Goal: Task Accomplishment & Management: Use online tool/utility

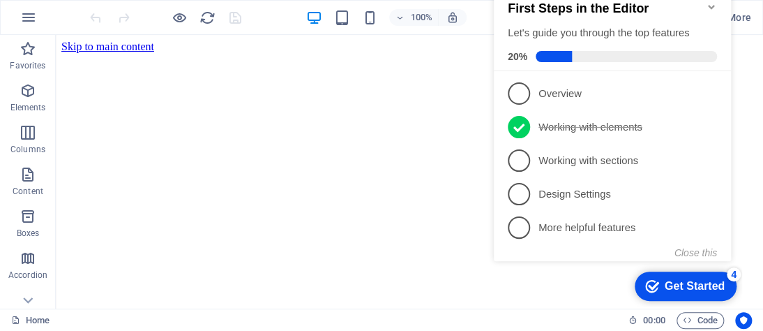
click at [711, 3] on icon "Minimize checklist" at bounding box center [711, 6] width 11 height 11
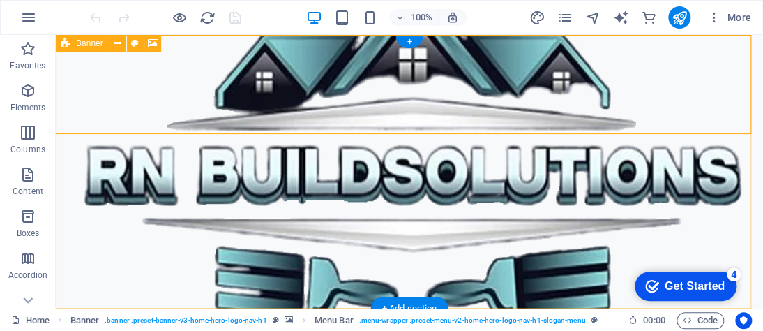
click at [179, 212] on figure at bounding box center [409, 171] width 707 height 273
click at [152, 197] on figure at bounding box center [409, 171] width 707 height 273
click at [294, 222] on figure at bounding box center [409, 171] width 707 height 273
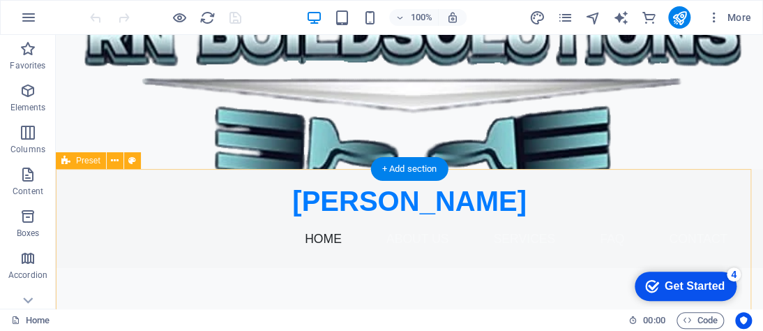
scroll to position [70, 0]
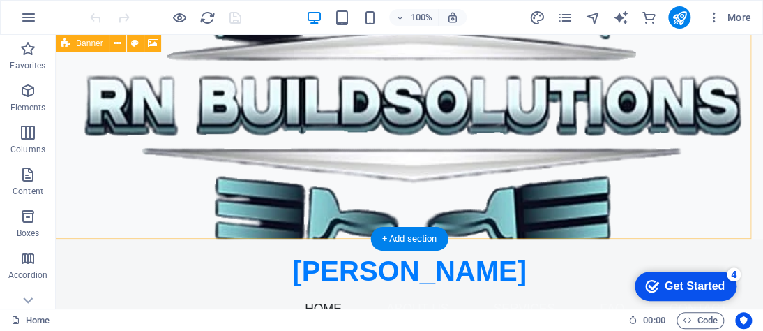
click at [243, 145] on figure at bounding box center [409, 101] width 707 height 273
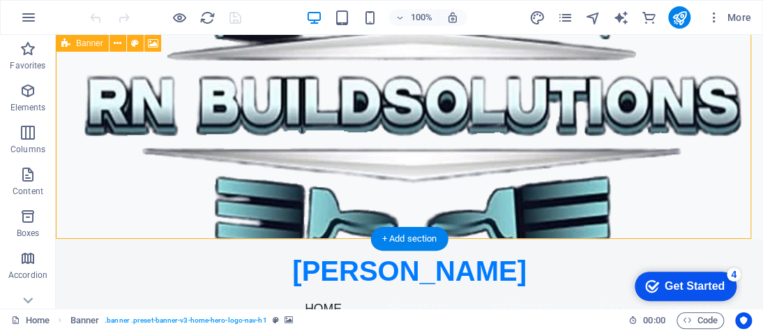
click at [617, 95] on figure at bounding box center [409, 101] width 707 height 273
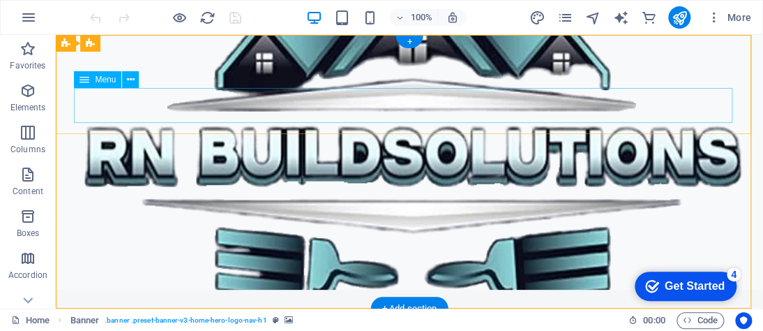
scroll to position [0, 0]
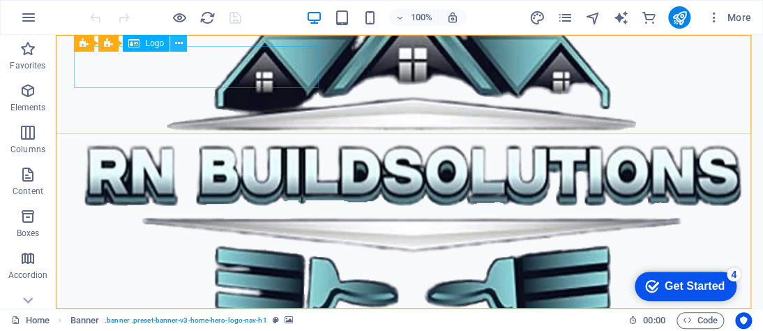
click at [173, 42] on button at bounding box center [178, 43] width 17 height 17
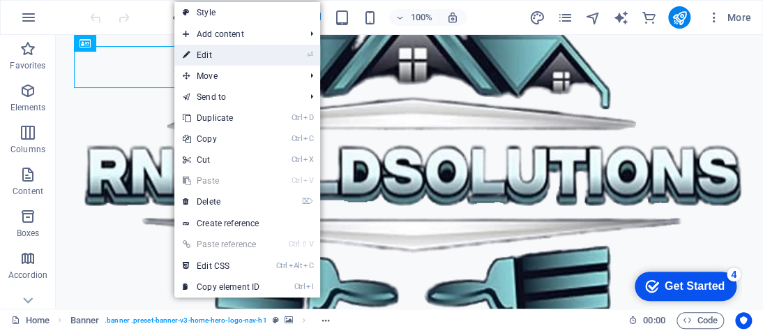
click at [241, 61] on link "⏎ Edit" at bounding box center [220, 55] width 93 height 21
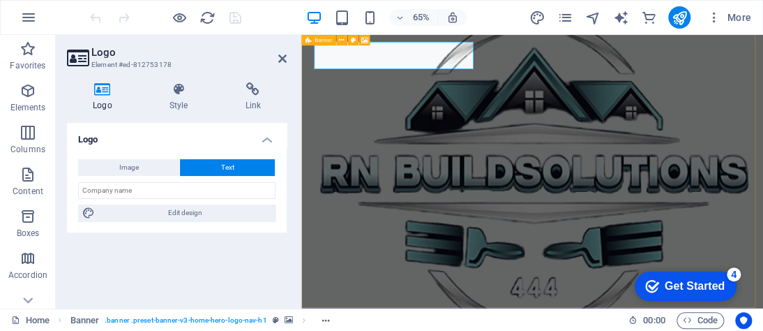
click at [397, 163] on figure at bounding box center [656, 245] width 710 height 420
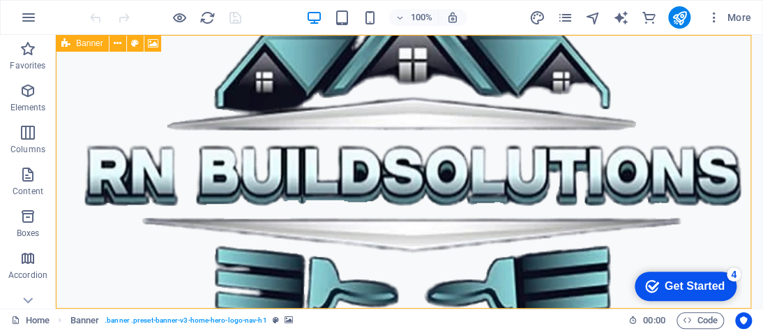
click at [377, 159] on figure at bounding box center [409, 171] width 707 height 273
click at [195, 245] on figure at bounding box center [409, 171] width 707 height 273
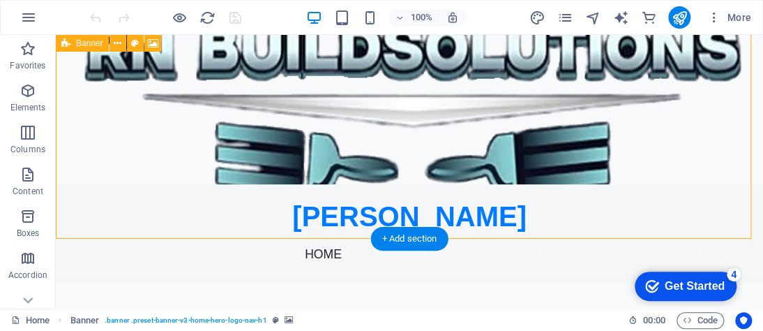
scroll to position [70, 0]
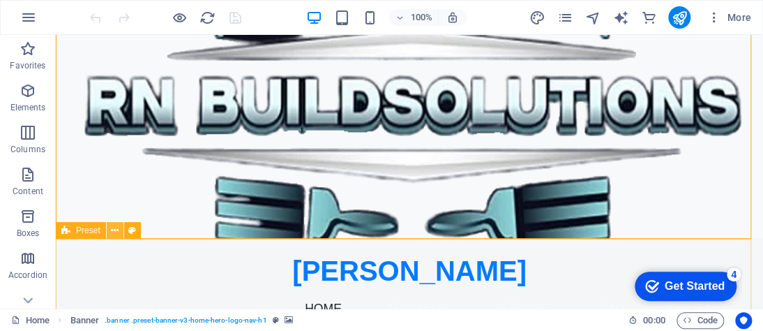
click at [109, 230] on button at bounding box center [115, 230] width 17 height 17
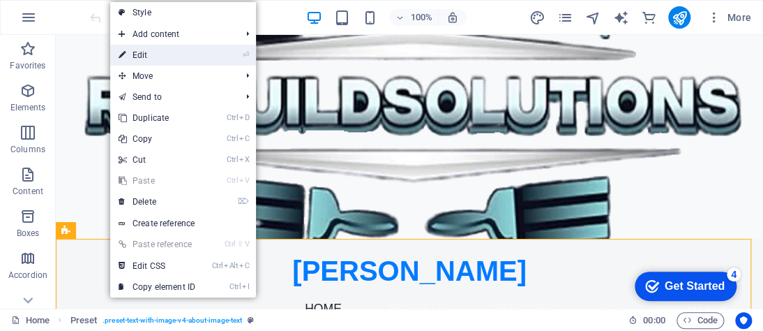
click at [162, 59] on link "⏎ Edit" at bounding box center [156, 55] width 93 height 21
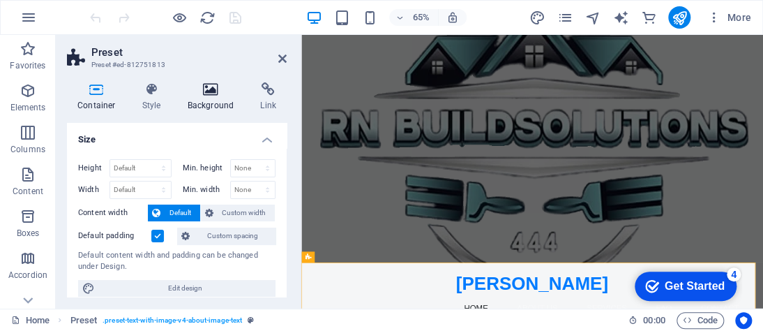
click at [206, 93] on icon at bounding box center [211, 89] width 68 height 14
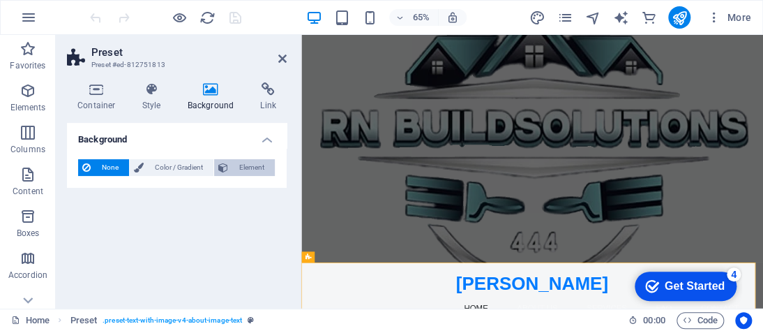
click at [237, 165] on span "Element" at bounding box center [251, 167] width 38 height 17
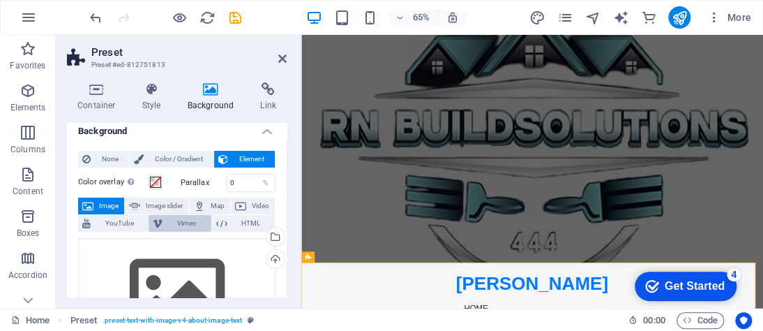
scroll to position [0, 0]
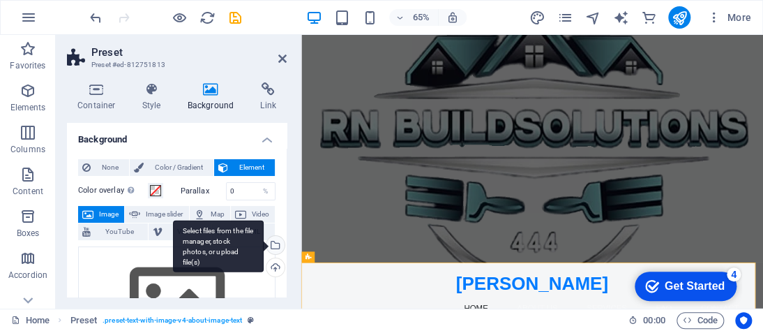
click at [271, 243] on div "Select files from the file manager, stock photos, or upload file(s)" at bounding box center [274, 246] width 21 height 21
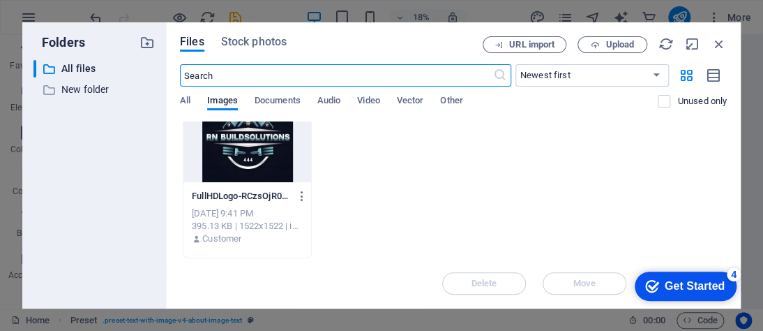
scroll to position [206, 0]
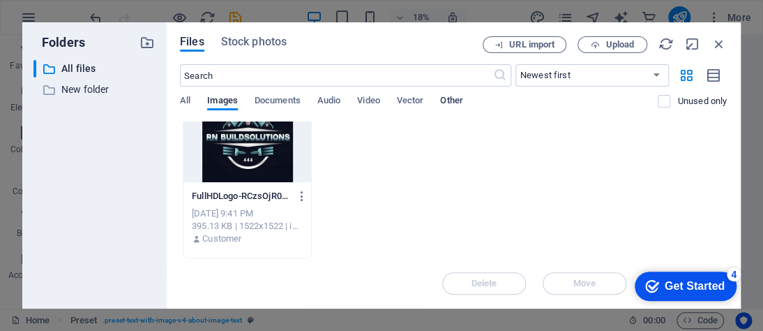
click at [451, 102] on span "Other" at bounding box center [451, 102] width 22 height 20
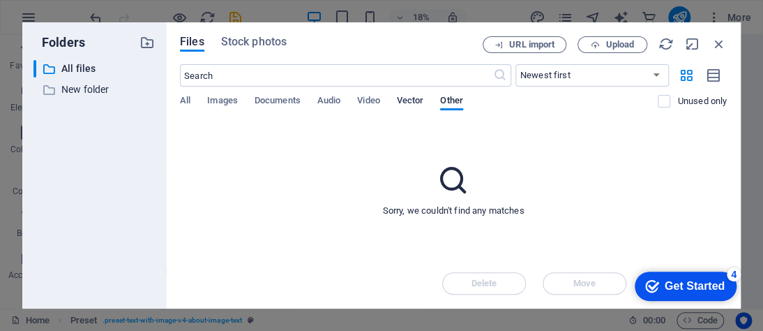
click at [412, 103] on span "Vector" at bounding box center [410, 102] width 27 height 20
click at [360, 108] on span "Video" at bounding box center [368, 102] width 22 height 20
click at [308, 106] on div "All Images Documents Audio Video Vector Other" at bounding box center [419, 108] width 478 height 27
click at [297, 102] on span "Documents" at bounding box center [278, 102] width 46 height 20
click at [197, 103] on div "All Images Documents Audio Video Vector Other" at bounding box center [419, 108] width 478 height 27
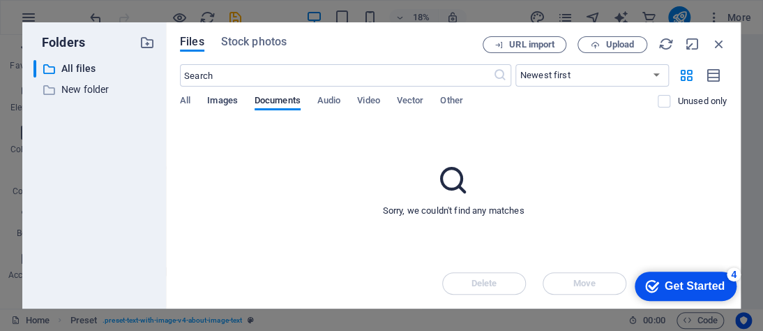
click at [214, 100] on span "Images" at bounding box center [222, 102] width 31 height 20
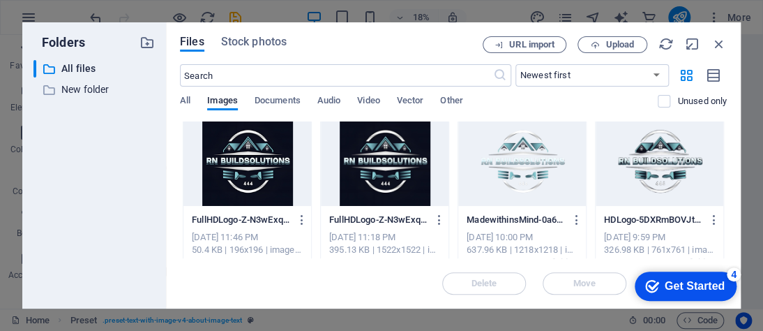
scroll to position [0, 0]
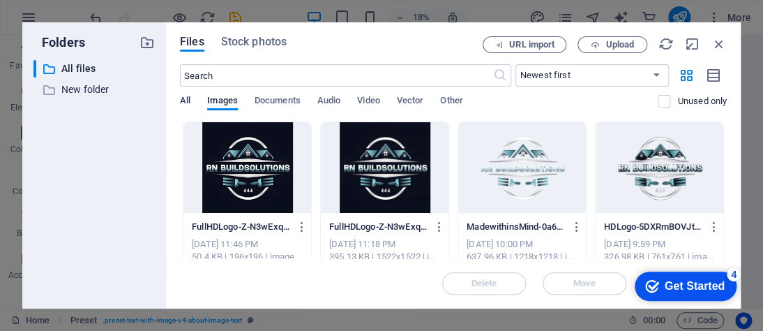
click at [181, 98] on span "All" at bounding box center [185, 102] width 10 height 20
click at [259, 43] on span "Stock photos" at bounding box center [254, 41] width 66 height 17
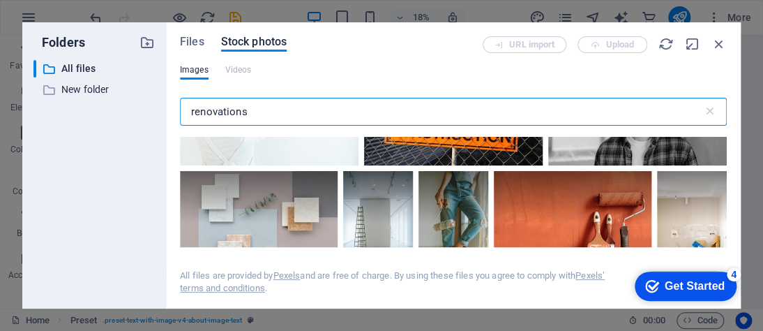
scroll to position [8787, 0]
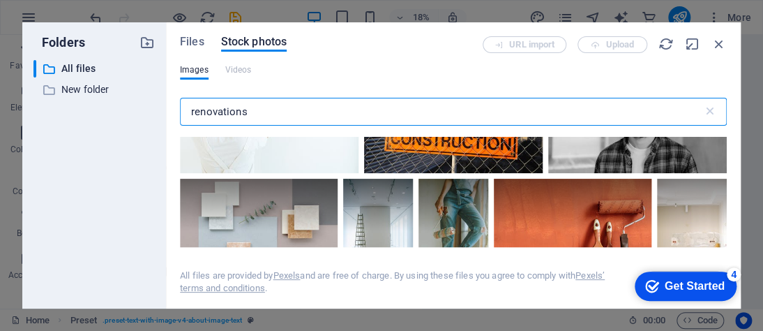
type input "renovations"
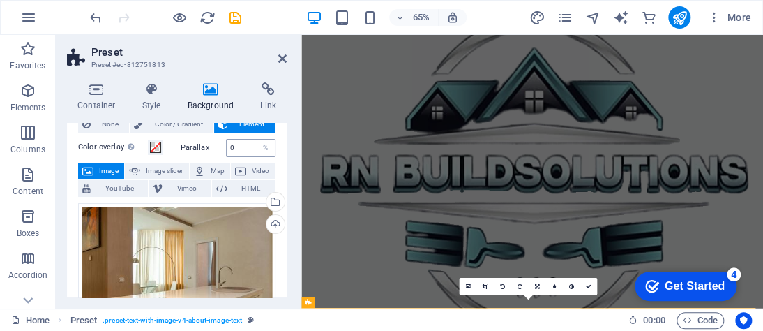
scroll to position [0, 0]
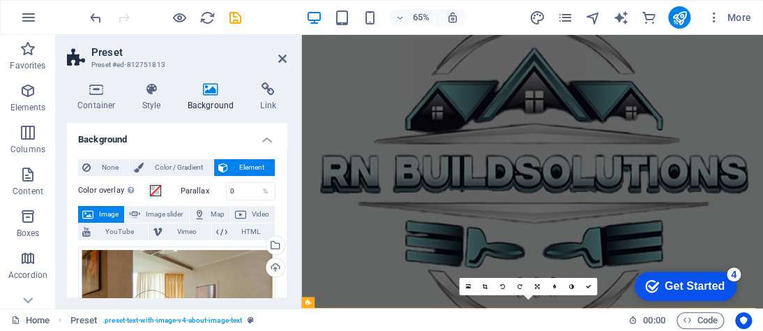
click at [268, 142] on h4 "Background" at bounding box center [177, 135] width 220 height 25
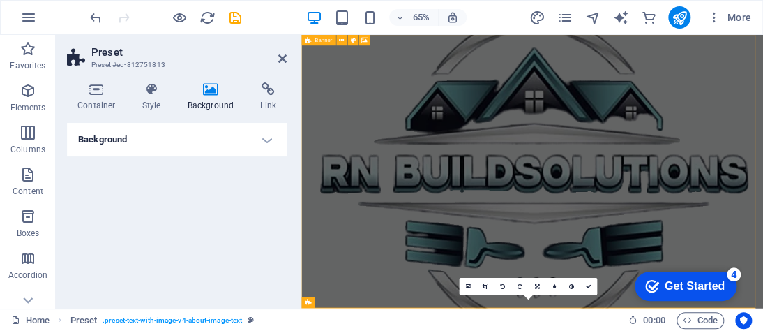
click at [476, 164] on figure at bounding box center [656, 245] width 710 height 420
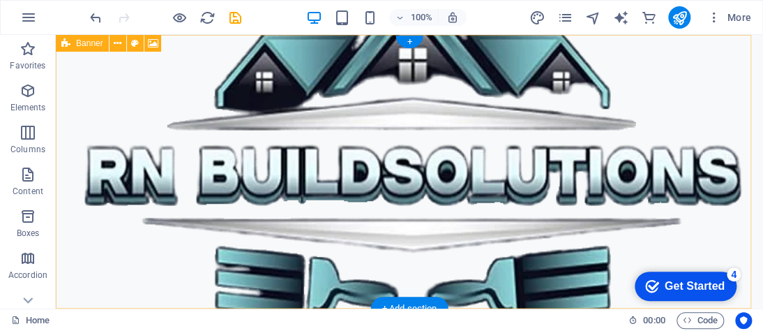
click at [429, 227] on figure at bounding box center [409, 171] width 707 height 273
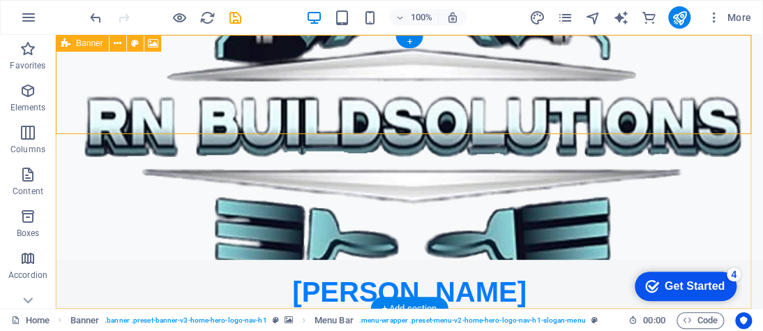
scroll to position [70, 0]
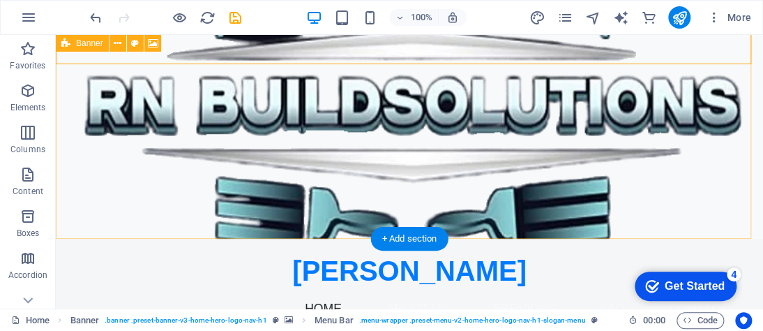
click at [165, 129] on figure at bounding box center [409, 101] width 707 height 273
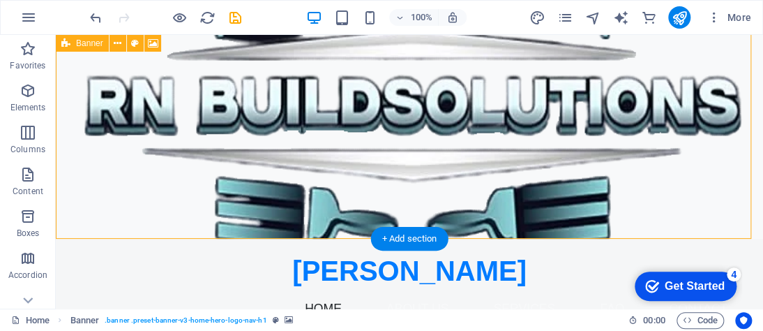
click at [98, 108] on figure at bounding box center [409, 101] width 707 height 273
click at [120, 139] on figure at bounding box center [409, 101] width 707 height 273
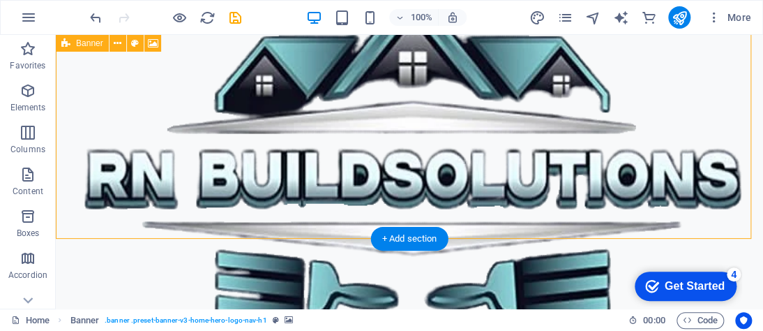
select select "vh"
select select "header"
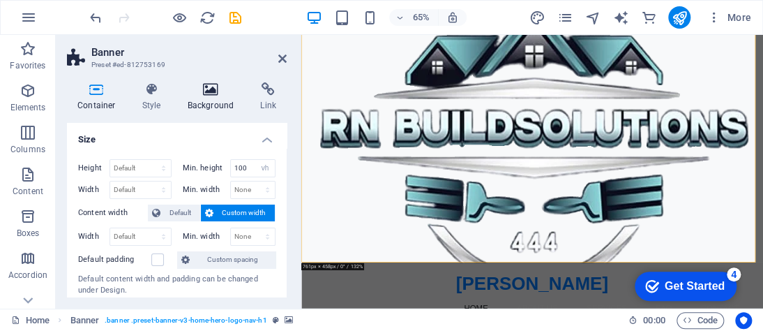
click at [215, 93] on icon at bounding box center [211, 89] width 68 height 14
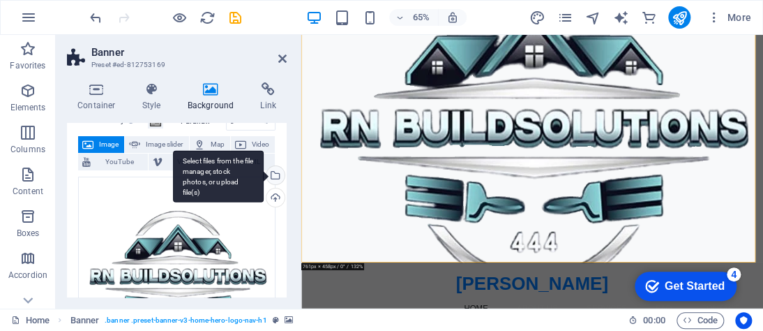
click at [273, 176] on div "Select files from the file manager, stock photos, or upload file(s)" at bounding box center [274, 176] width 21 height 21
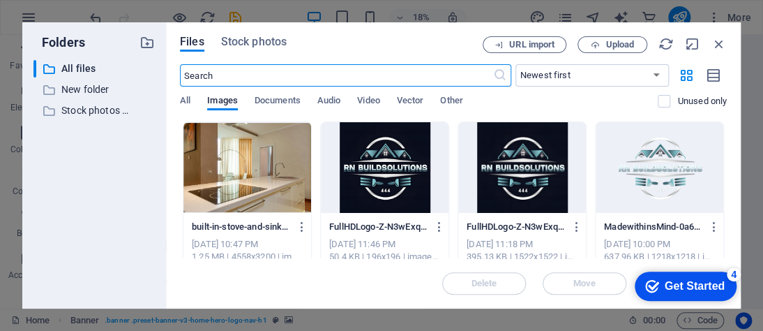
click at [264, 185] on div at bounding box center [247, 167] width 128 height 91
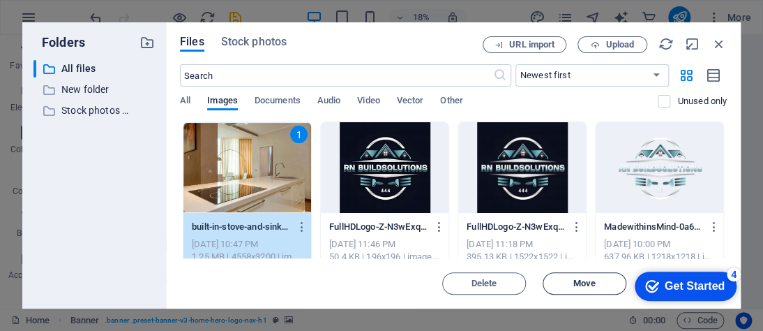
click at [562, 280] on span "Move" at bounding box center [584, 283] width 71 height 8
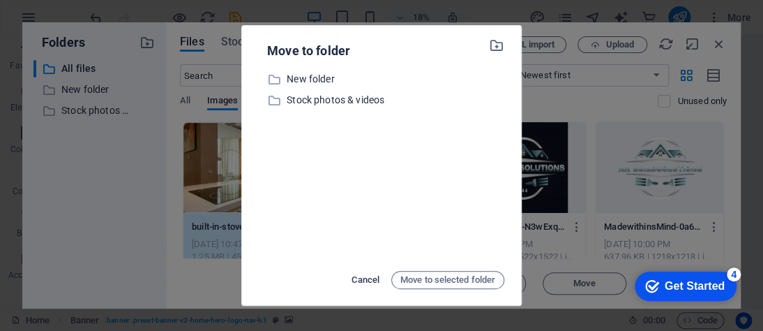
click at [371, 280] on span "Cancel" at bounding box center [365, 279] width 28 height 17
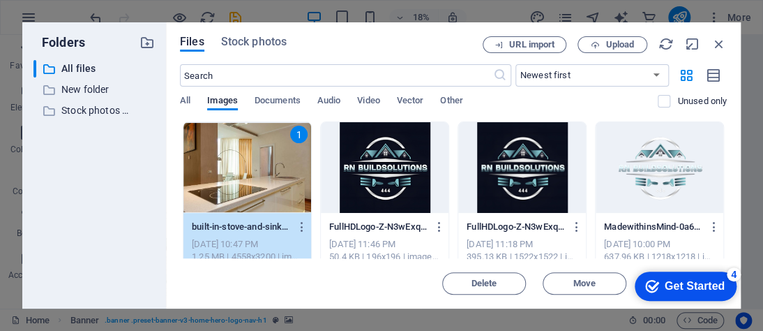
click at [307, 178] on div "1" at bounding box center [247, 167] width 128 height 91
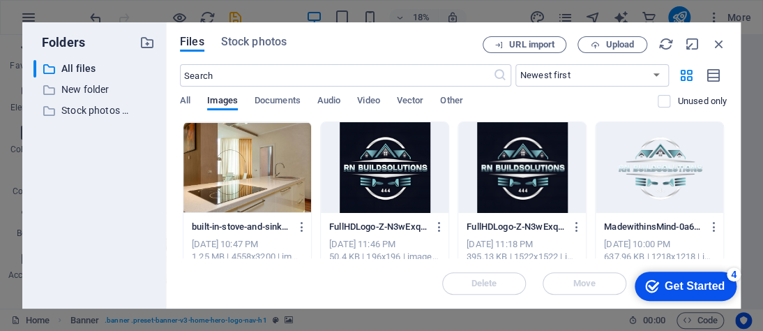
click at [304, 178] on div at bounding box center [247, 167] width 128 height 91
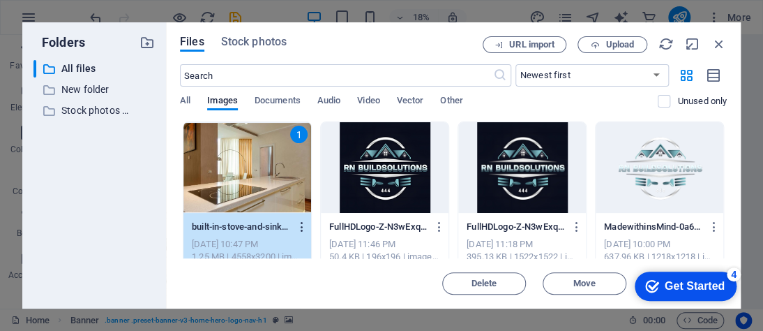
click at [302, 226] on icon "button" at bounding box center [301, 226] width 13 height 13
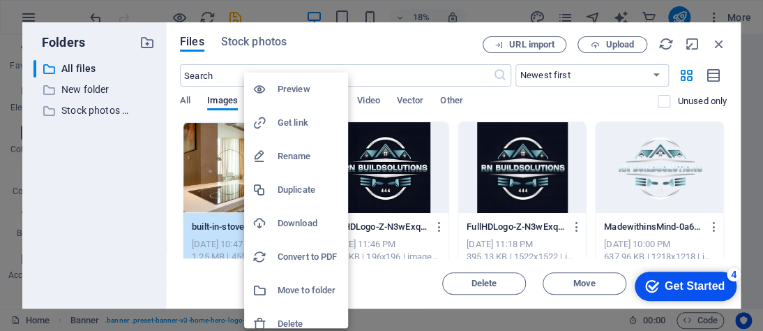
click at [298, 223] on h6 "Download" at bounding box center [309, 223] width 62 height 17
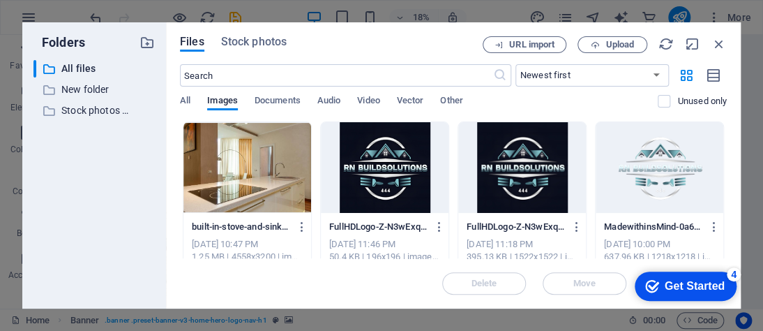
click at [208, 188] on div at bounding box center [247, 167] width 128 height 91
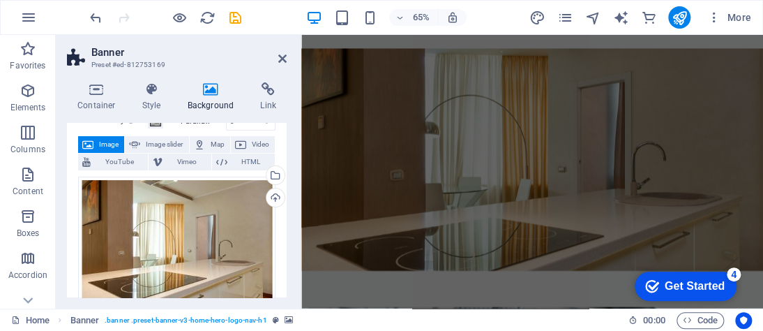
scroll to position [558, 0]
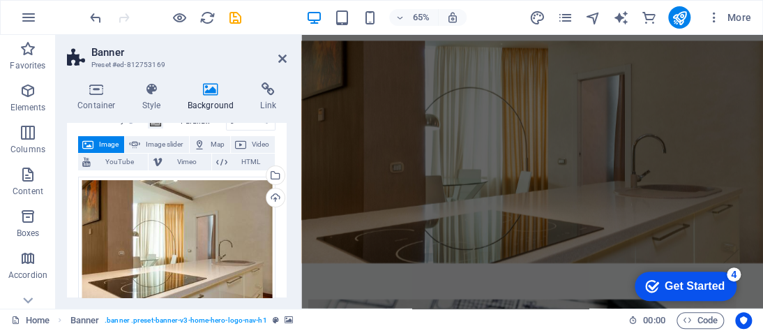
click at [669, 220] on figure at bounding box center [656, 216] width 710 height 342
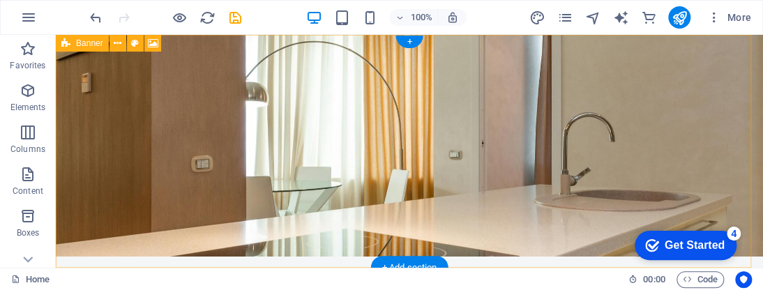
scroll to position [0, 0]
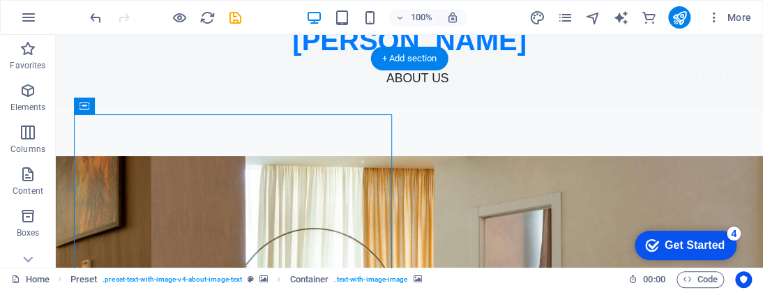
scroll to position [279, 0]
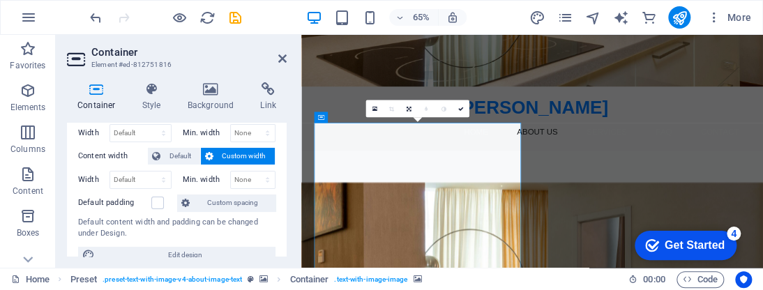
scroll to position [11, 0]
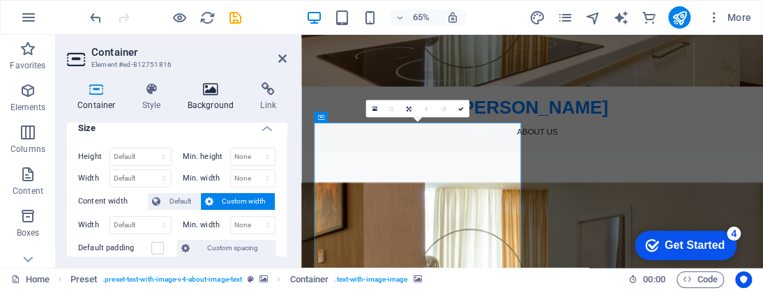
click at [205, 92] on icon at bounding box center [211, 89] width 68 height 14
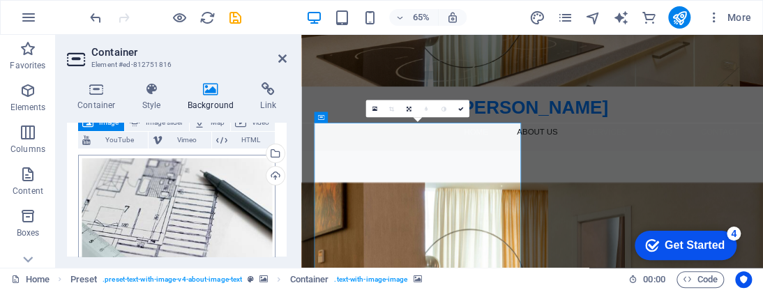
scroll to position [70, 0]
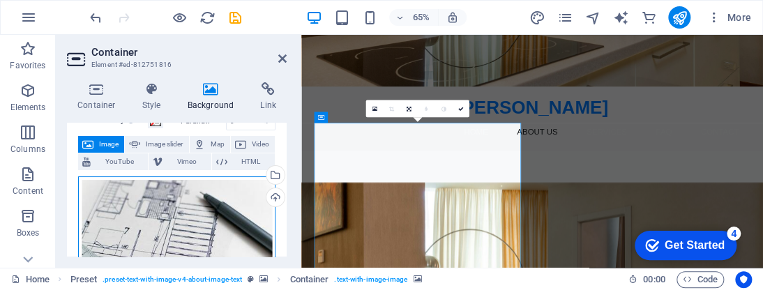
drag, startPoint x: 175, startPoint y: 200, endPoint x: 146, endPoint y: 219, distance: 34.8
click at [146, 219] on div "Drag files here, click to choose files or select files from Files or our free s…" at bounding box center [176, 243] width 197 height 134
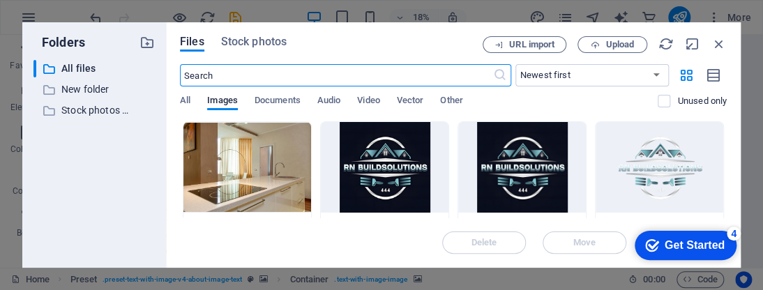
drag, startPoint x: 188, startPoint y: 100, endPoint x: 199, endPoint y: 101, distance: 11.2
click at [188, 100] on span "All" at bounding box center [185, 102] width 10 height 20
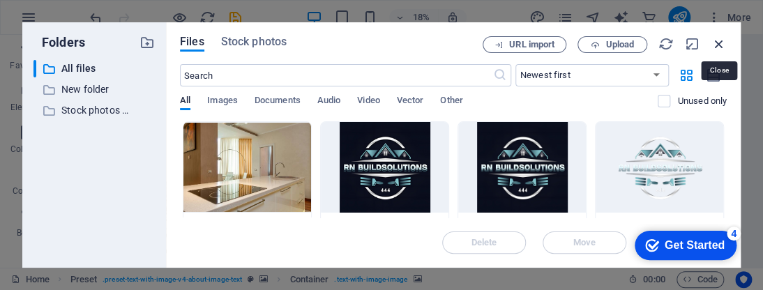
click at [718, 43] on icon "button" at bounding box center [718, 43] width 15 height 15
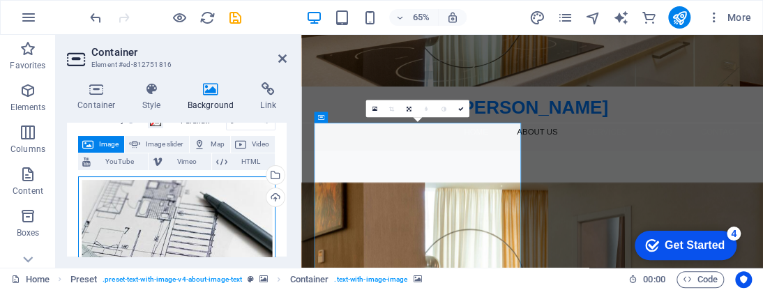
drag, startPoint x: 238, startPoint y: 209, endPoint x: 222, endPoint y: 211, distance: 15.6
click at [222, 211] on div "Drag files here, click to choose files or select files from Files or our free s…" at bounding box center [176, 243] width 197 height 134
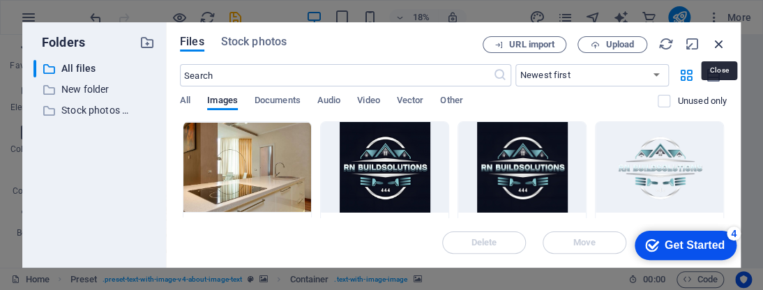
click at [711, 43] on icon "button" at bounding box center [718, 43] width 15 height 15
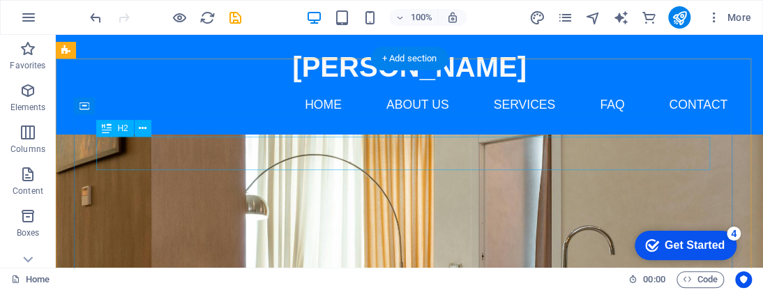
scroll to position [139, 0]
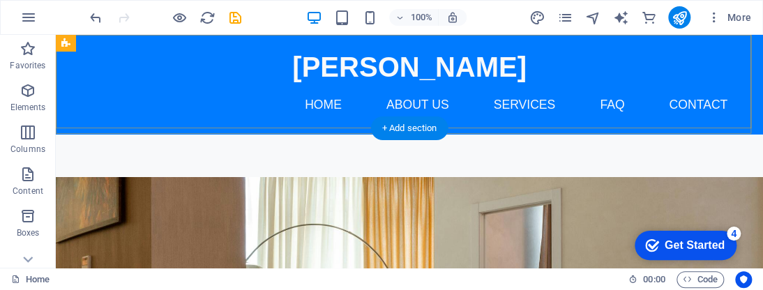
click at [611, 46] on div "[PERSON_NAME] Home About Us Services FAQ Contact" at bounding box center [409, 84] width 707 height 99
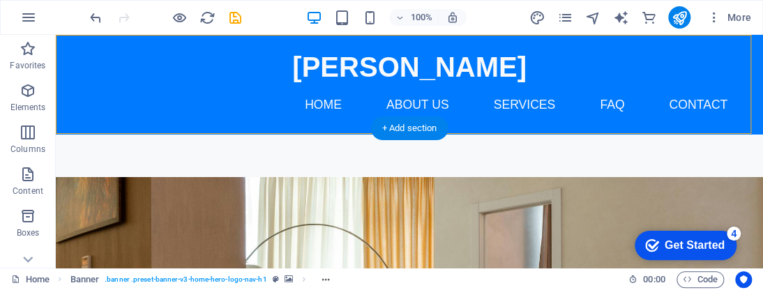
drag, startPoint x: 176, startPoint y: 132, endPoint x: 189, endPoint y: 80, distance: 53.1
click at [189, 80] on div "[PERSON_NAME] Home About Us Services FAQ Contact" at bounding box center [409, 84] width 707 height 99
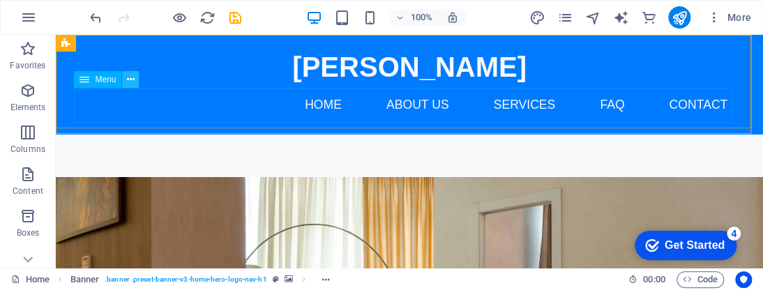
click at [125, 80] on button at bounding box center [130, 79] width 17 height 17
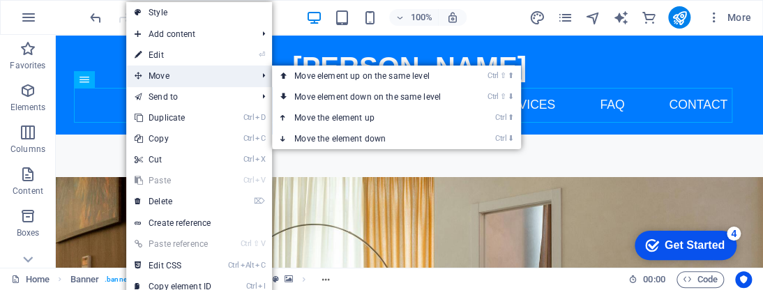
click at [165, 72] on span "Move" at bounding box center [188, 76] width 125 height 21
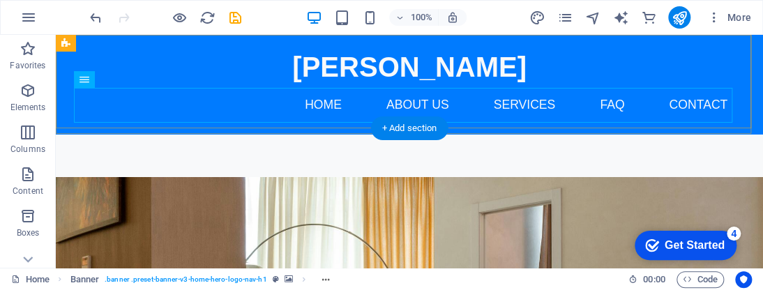
click at [531, 59] on div "[PERSON_NAME] Home About Us Services FAQ Contact" at bounding box center [409, 84] width 707 height 99
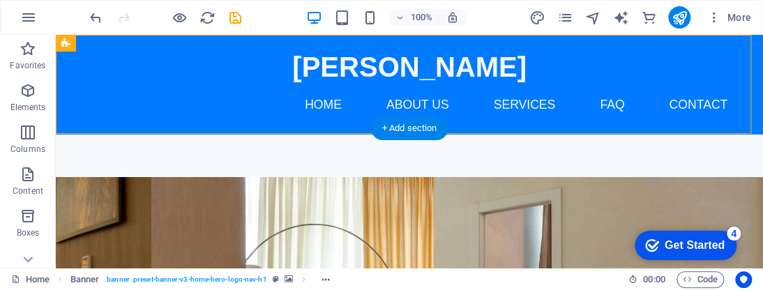
click at [533, 59] on div "[PERSON_NAME] Home About Us Services FAQ Contact" at bounding box center [409, 84] width 707 height 99
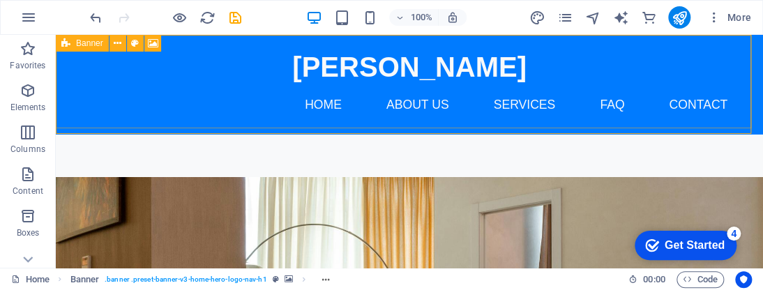
click at [59, 47] on div "Banner" at bounding box center [82, 43] width 53 height 17
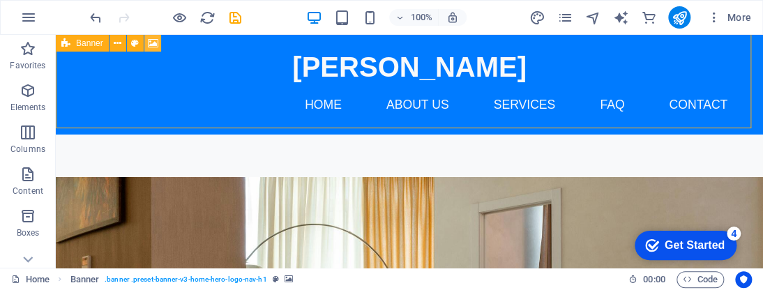
click at [152, 43] on icon at bounding box center [153, 43] width 10 height 15
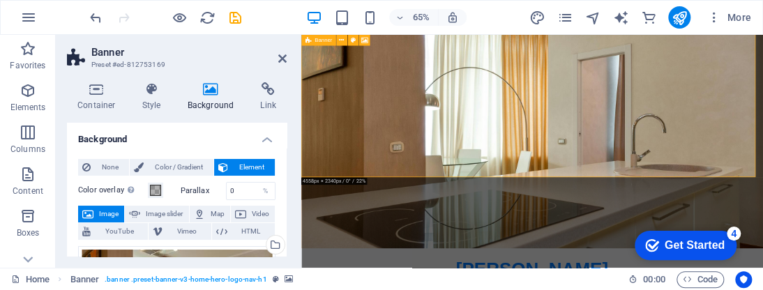
scroll to position [0, 0]
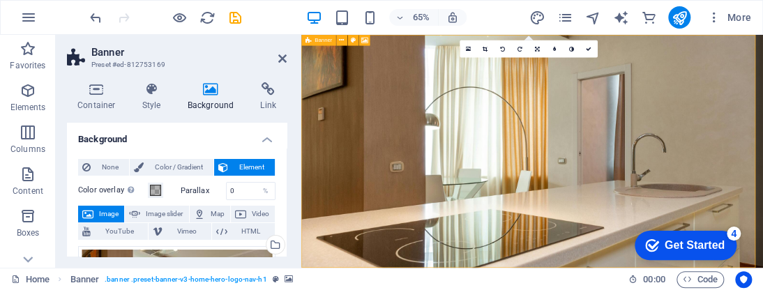
click at [466, 234] on figure at bounding box center [656, 214] width 710 height 358
click at [376, 234] on figure at bounding box center [656, 214] width 710 height 358
click at [762, 217] on figure at bounding box center [656, 214] width 710 height 358
click at [140, 90] on icon at bounding box center [152, 89] width 40 height 14
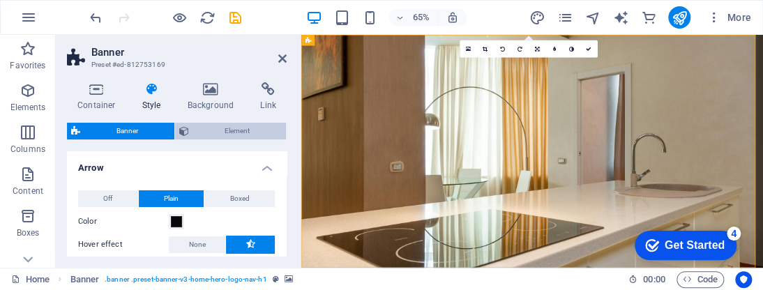
click at [235, 123] on span "Element" at bounding box center [237, 131] width 89 height 17
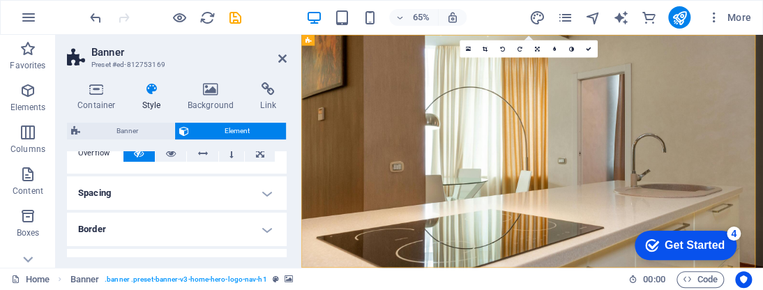
scroll to position [70, 0]
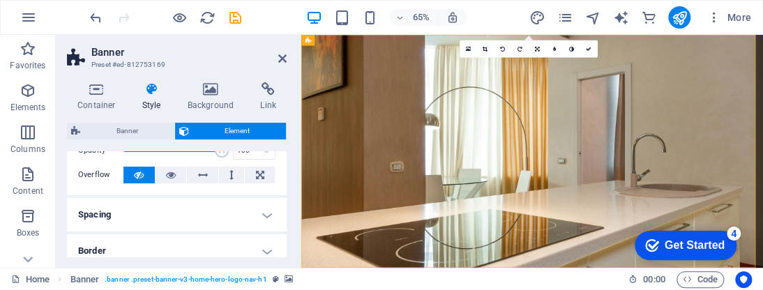
click at [268, 202] on h4 "Spacing" at bounding box center [177, 214] width 220 height 33
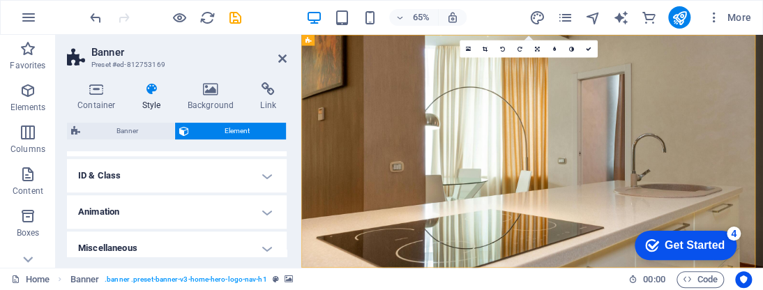
scroll to position [439, 0]
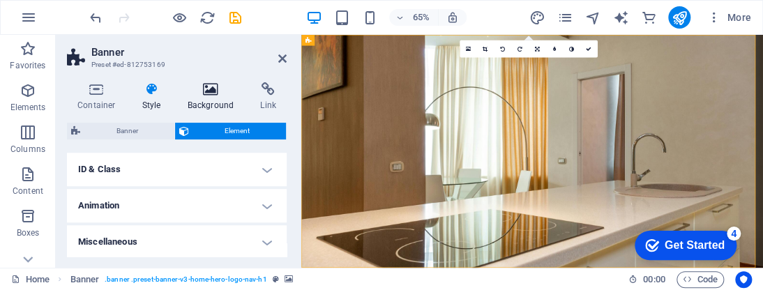
click at [218, 96] on h4 "Background" at bounding box center [213, 96] width 73 height 29
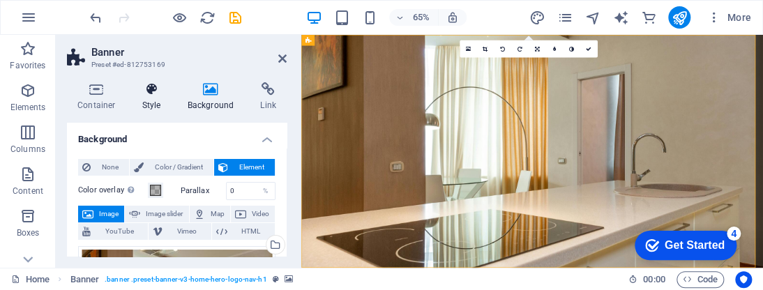
click at [152, 92] on icon at bounding box center [152, 89] width 40 height 14
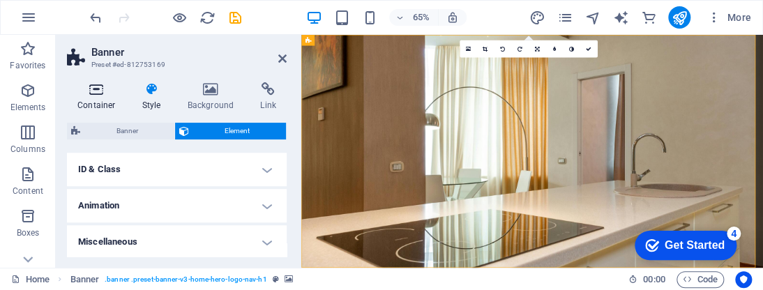
click at [104, 98] on h4 "Container" at bounding box center [99, 96] width 65 height 29
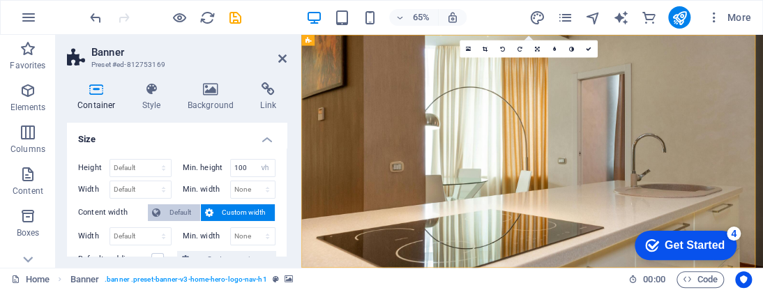
click at [190, 209] on span "Default" at bounding box center [180, 212] width 31 height 17
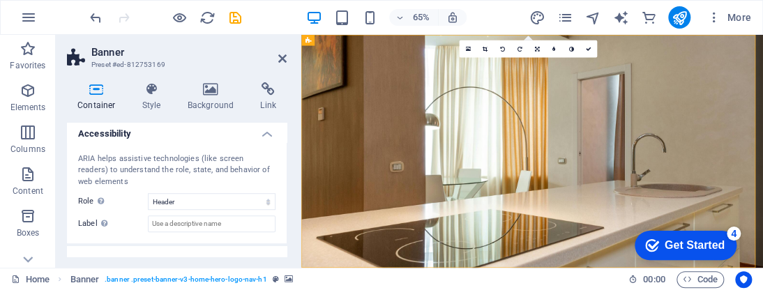
scroll to position [405, 0]
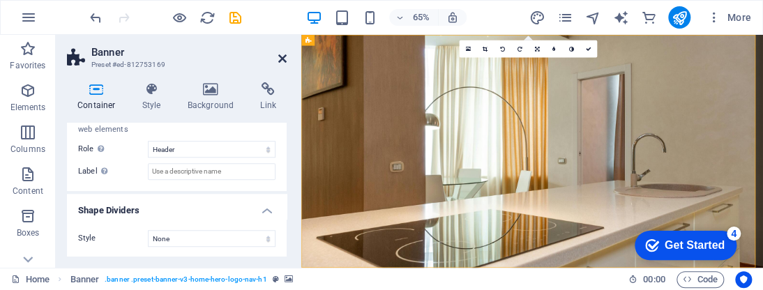
click at [279, 56] on icon at bounding box center [282, 58] width 8 height 11
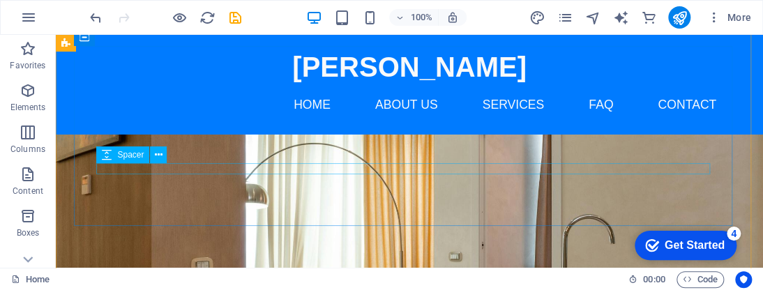
scroll to position [209, 0]
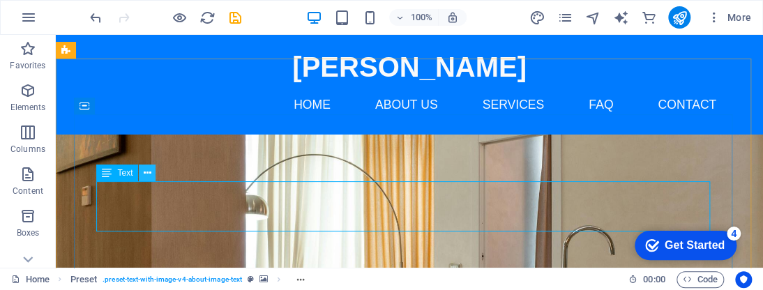
click at [148, 174] on icon at bounding box center [148, 173] width 8 height 15
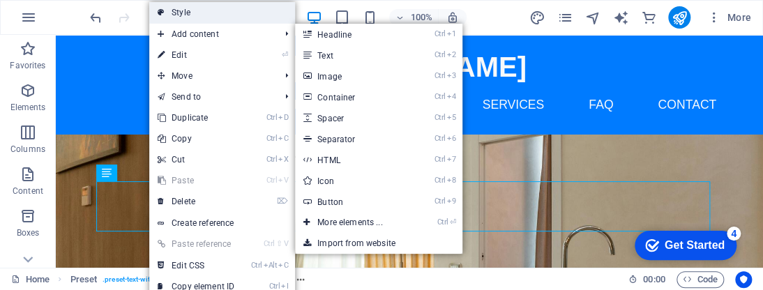
click at [201, 18] on link "Style" at bounding box center [222, 12] width 146 height 21
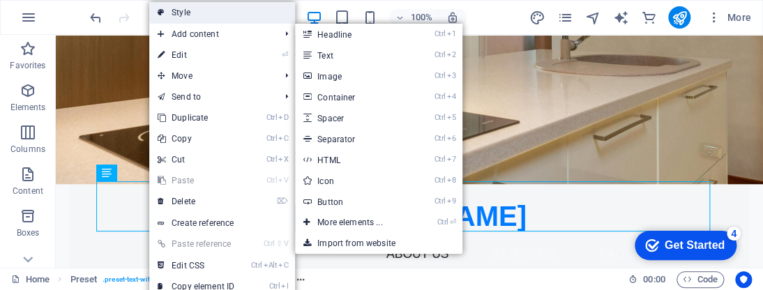
select select "rem"
select select "px"
select select "preset-text-with-image-v4-about-image-text"
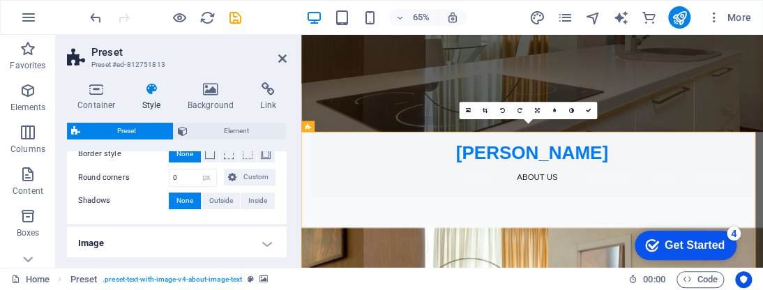
scroll to position [337, 0]
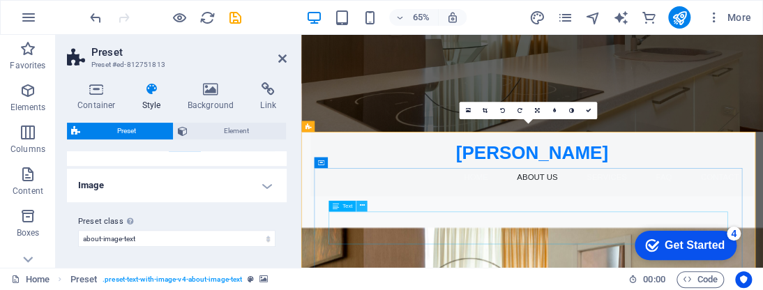
click at [358, 207] on button at bounding box center [361, 206] width 11 height 11
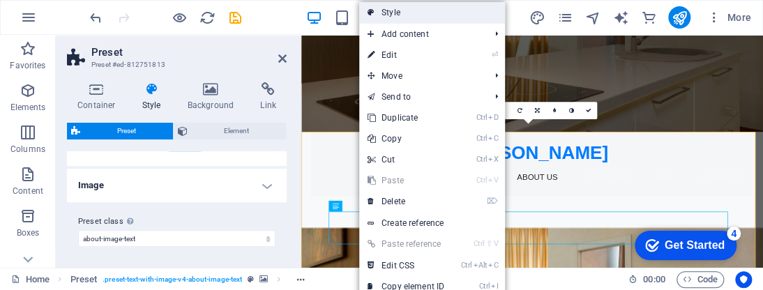
click at [409, 17] on link "Style" at bounding box center [432, 12] width 146 height 21
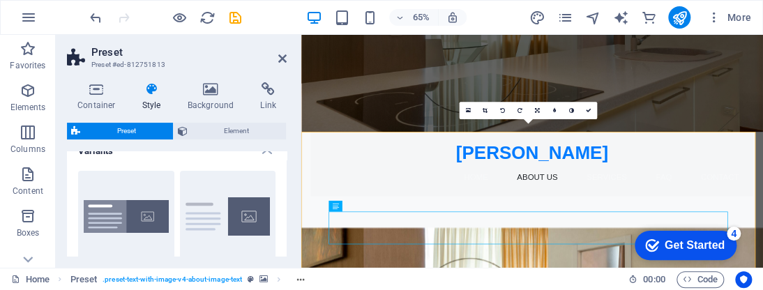
scroll to position [0, 0]
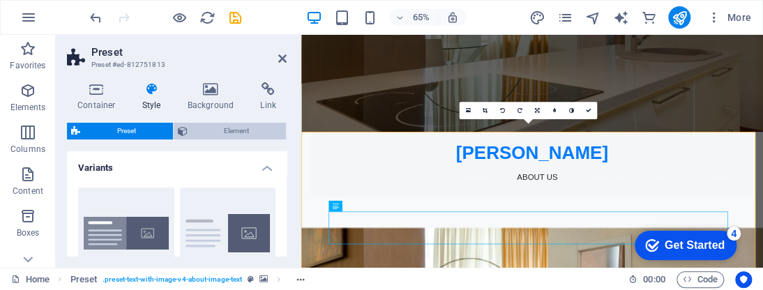
click at [244, 135] on span "Element" at bounding box center [237, 131] width 91 height 17
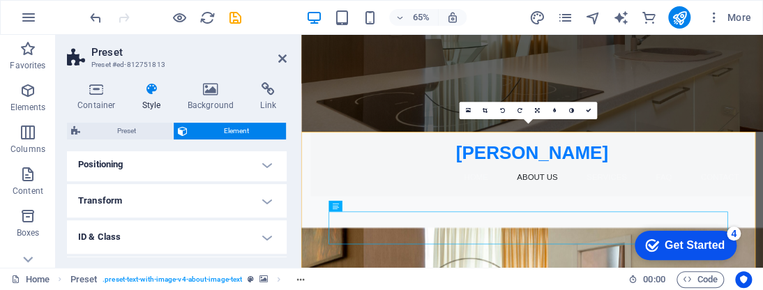
scroll to position [195, 0]
click at [187, 198] on h4 "Text Shadow" at bounding box center [177, 197] width 220 height 33
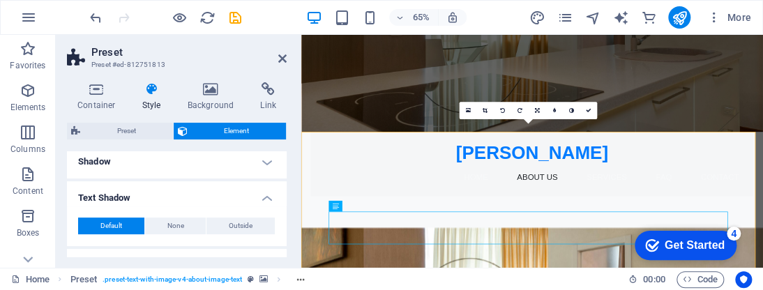
click at [248, 202] on h4 "Text Shadow" at bounding box center [177, 193] width 220 height 25
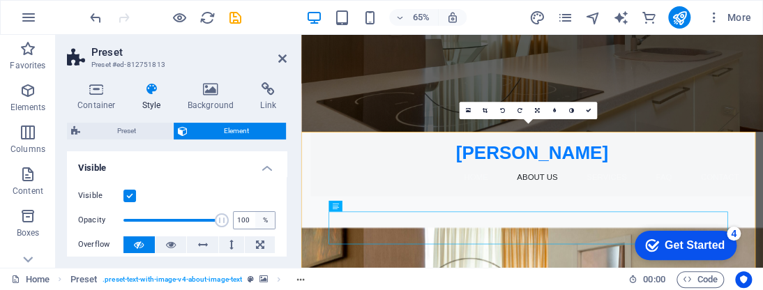
scroll to position [70, 0]
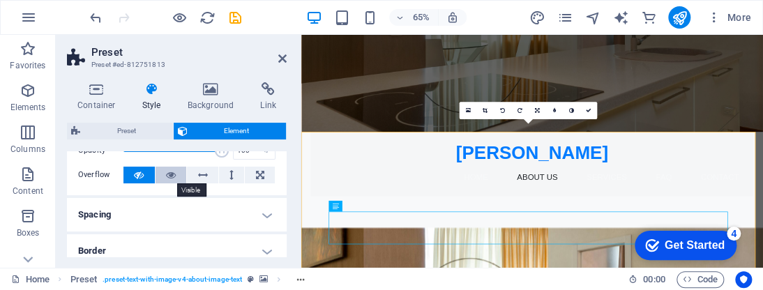
click at [176, 174] on button at bounding box center [171, 175] width 31 height 17
click at [144, 175] on button at bounding box center [138, 175] width 31 height 17
click at [153, 174] on button at bounding box center [138, 175] width 31 height 17
click at [168, 176] on icon at bounding box center [171, 175] width 10 height 17
click at [138, 175] on icon at bounding box center [139, 175] width 10 height 17
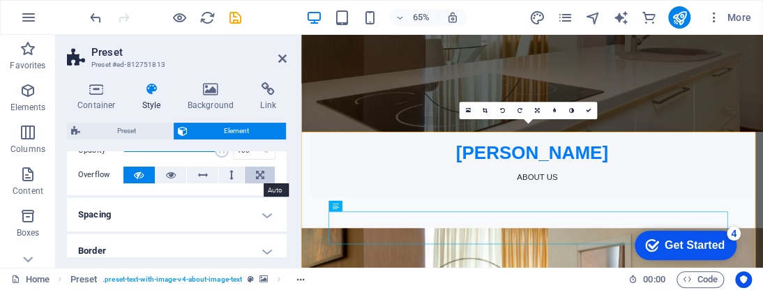
click at [257, 176] on icon at bounding box center [260, 175] width 8 height 17
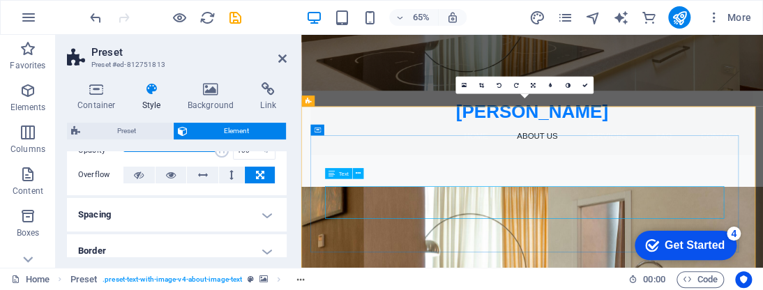
scroll to position [279, 0]
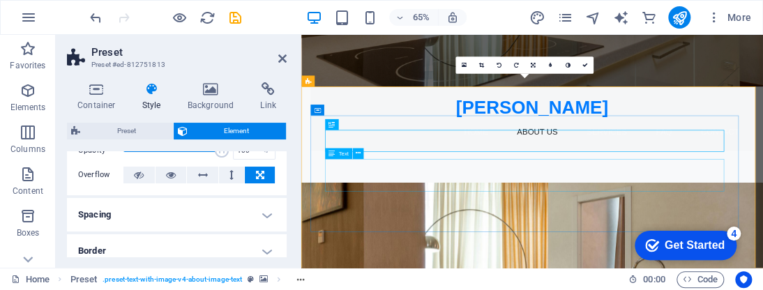
click at [338, 151] on span "Text" at bounding box center [343, 154] width 10 height 6
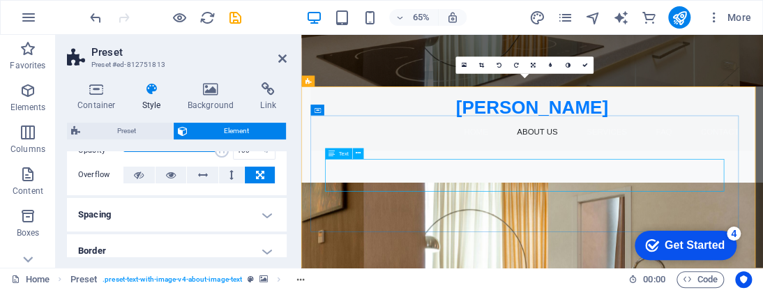
click at [342, 156] on span "Text" at bounding box center [343, 154] width 10 height 6
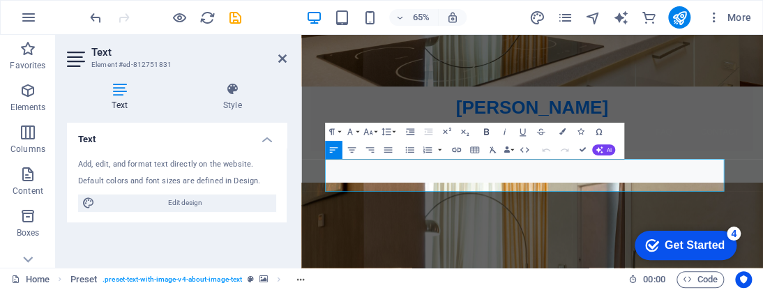
click at [483, 128] on icon "button" at bounding box center [485, 131] width 11 height 11
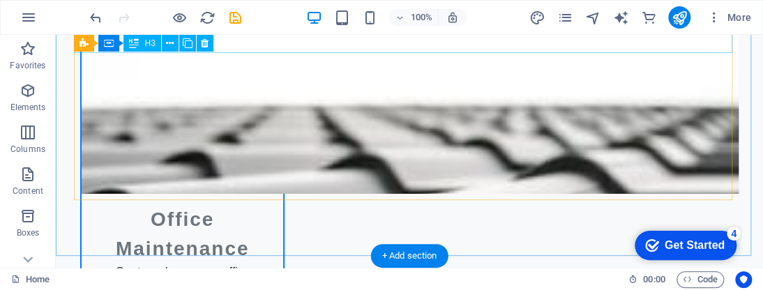
scroll to position [1743, 0]
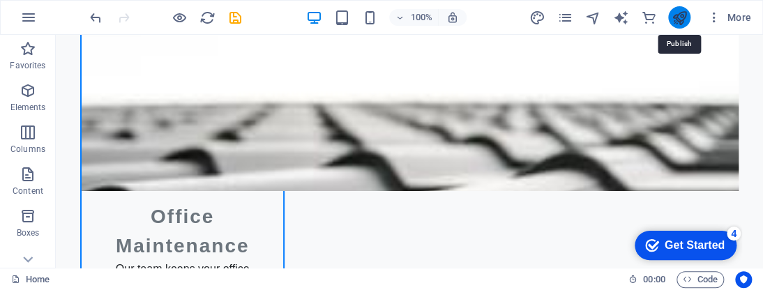
click at [674, 12] on icon "publish" at bounding box center [679, 18] width 16 height 16
